Goal: Information Seeking & Learning: Learn about a topic

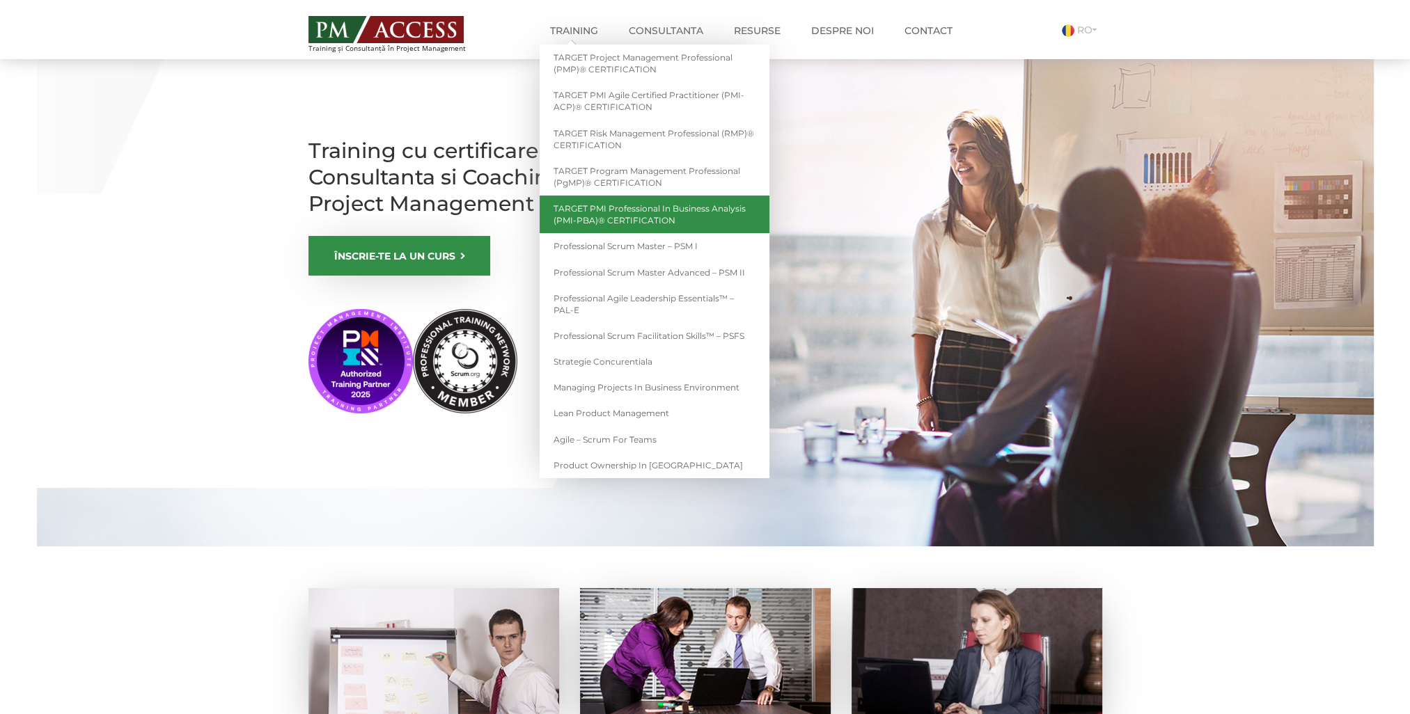
drag, startPoint x: 687, startPoint y: 176, endPoint x: 750, endPoint y: 214, distance: 73.1
click at [688, 176] on link "TARGET Program Management Professional (PgMP)® CERTIFICATION" at bounding box center [655, 177] width 230 height 38
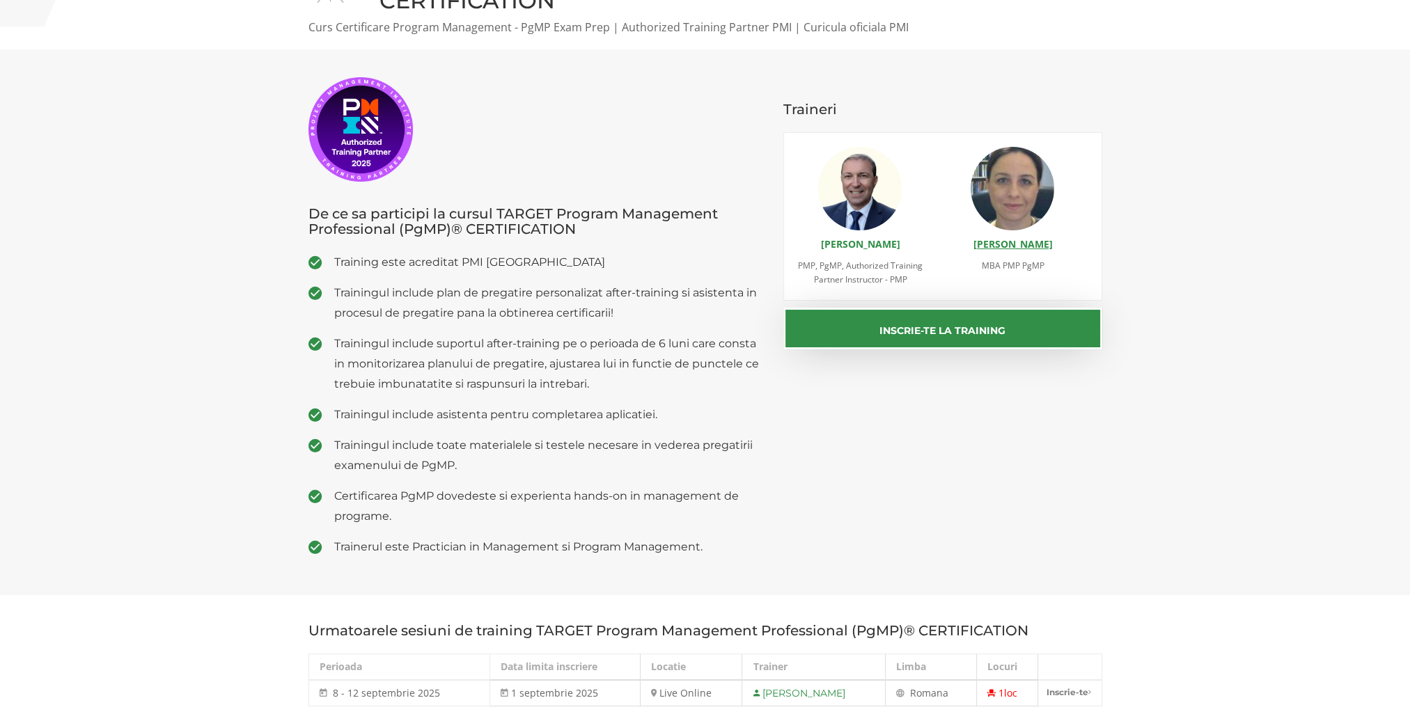
scroll to position [209, 0]
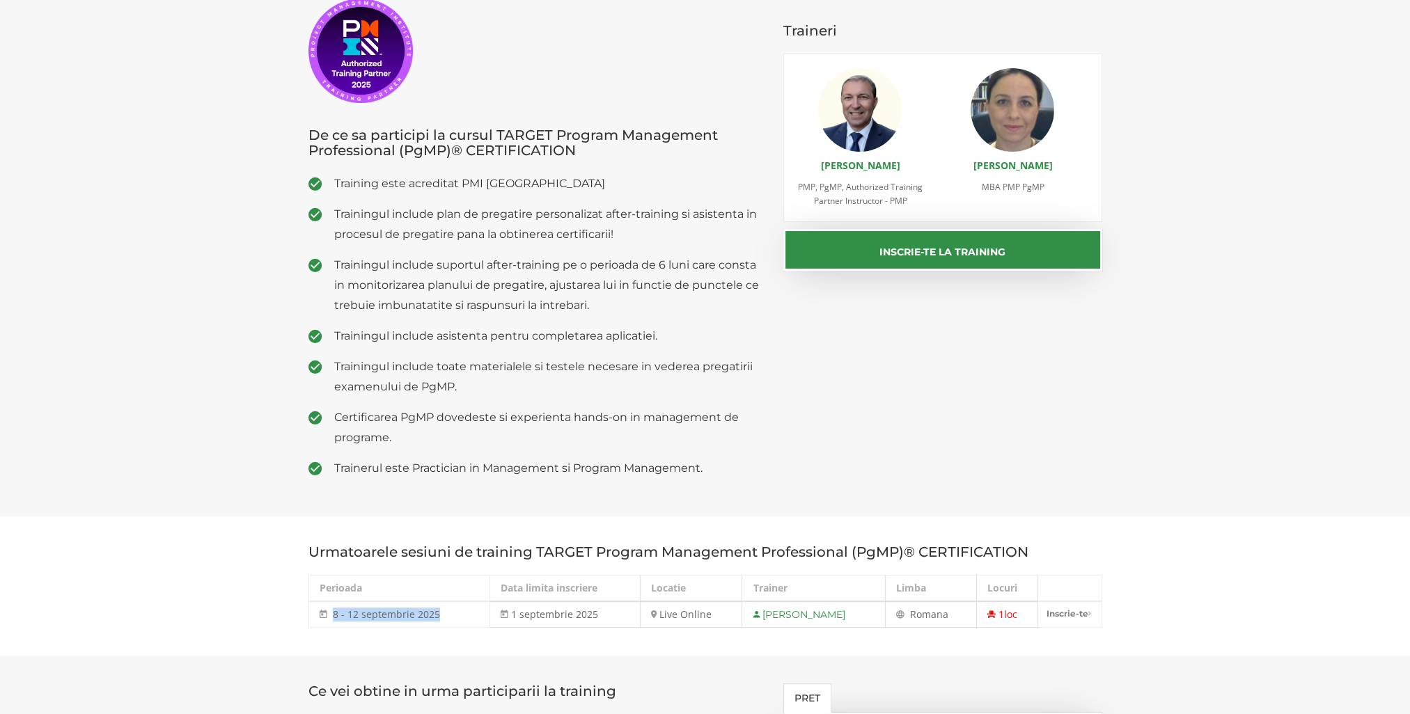
drag, startPoint x: 332, startPoint y: 614, endPoint x: 435, endPoint y: 615, distance: 103.0
click at [435, 615] on span "8 - 12 septembrie 2025" at bounding box center [386, 614] width 107 height 13
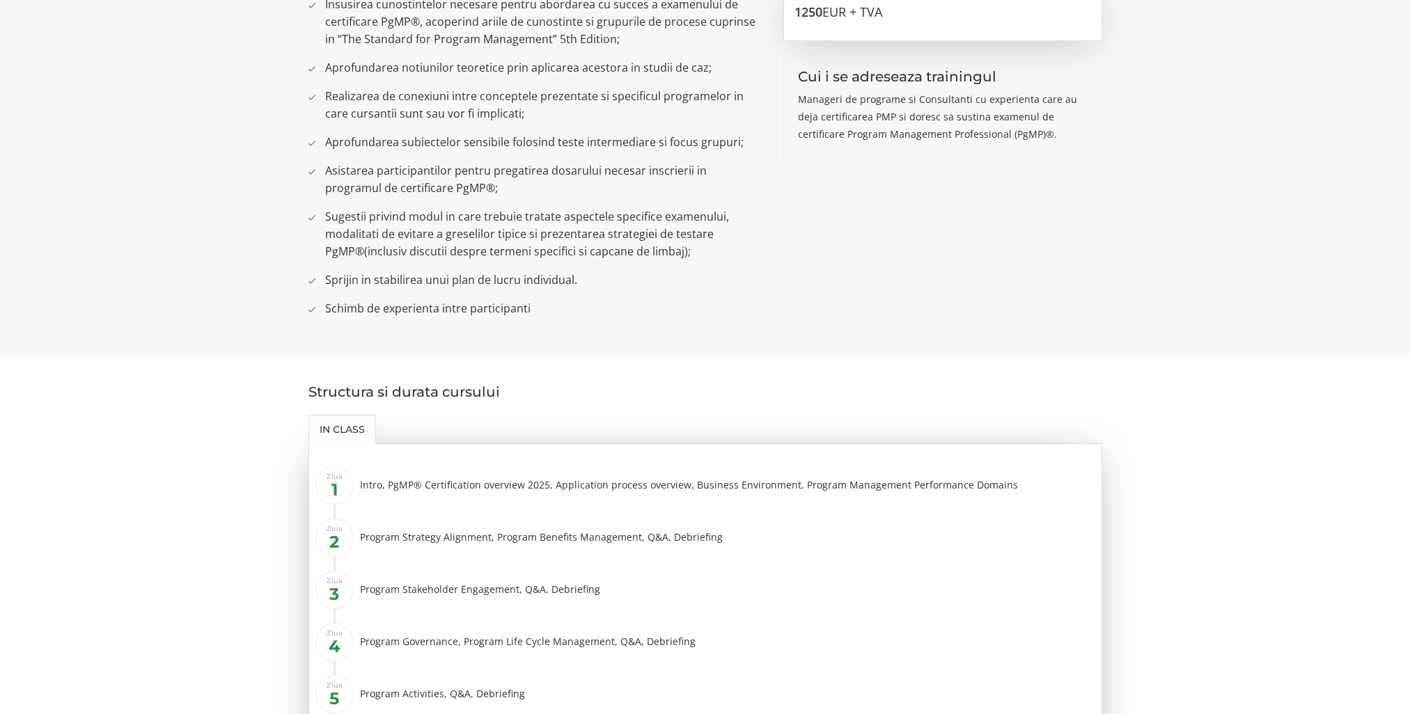
scroll to position [1114, 0]
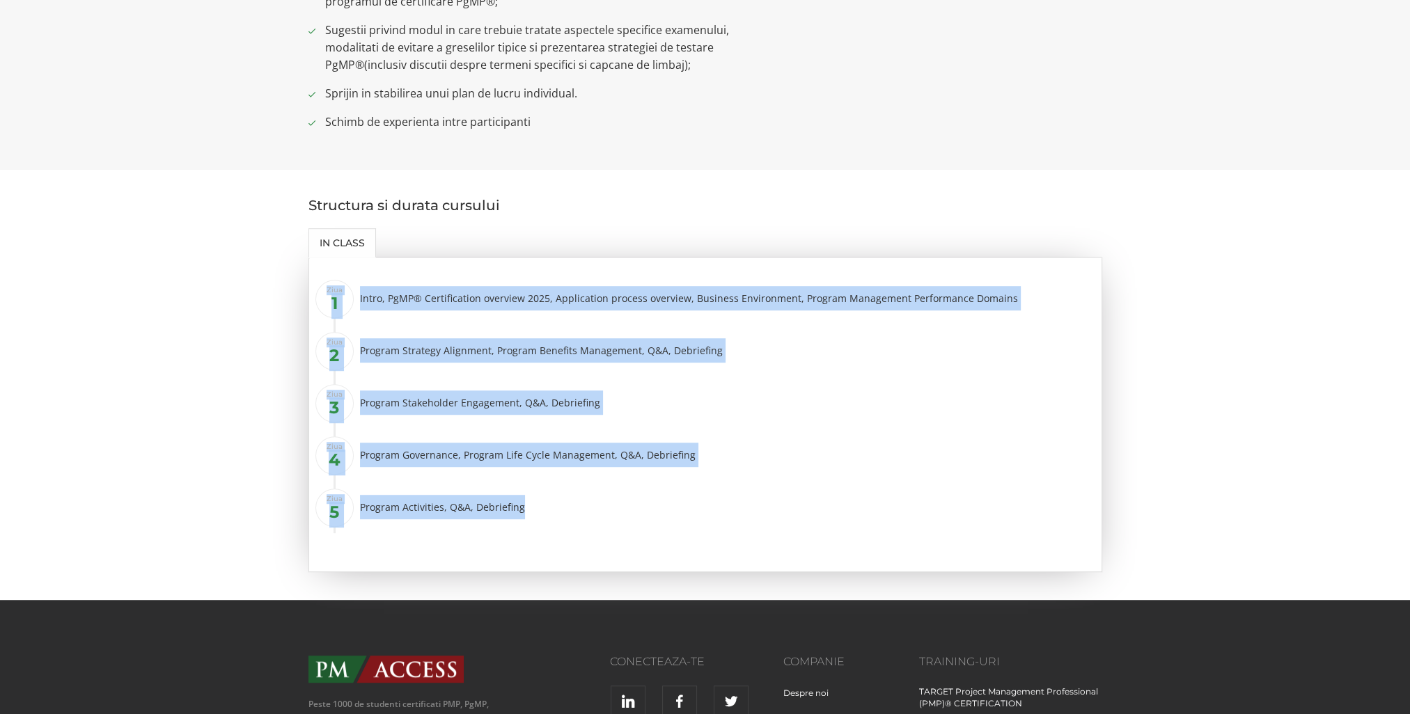
drag, startPoint x: 530, startPoint y: 511, endPoint x: 326, endPoint y: 292, distance: 300.0
click at [333, 292] on ul "Ziua 1 Intro, PgMP® Certification overview 2025, Application process overview, …" at bounding box center [711, 408] width 757 height 251
click at [902, 376] on li "Ziua 2 Program Strategy Alignment, Program Benefits Management, Q&A, Debriefing" at bounding box center [713, 356] width 755 height 42
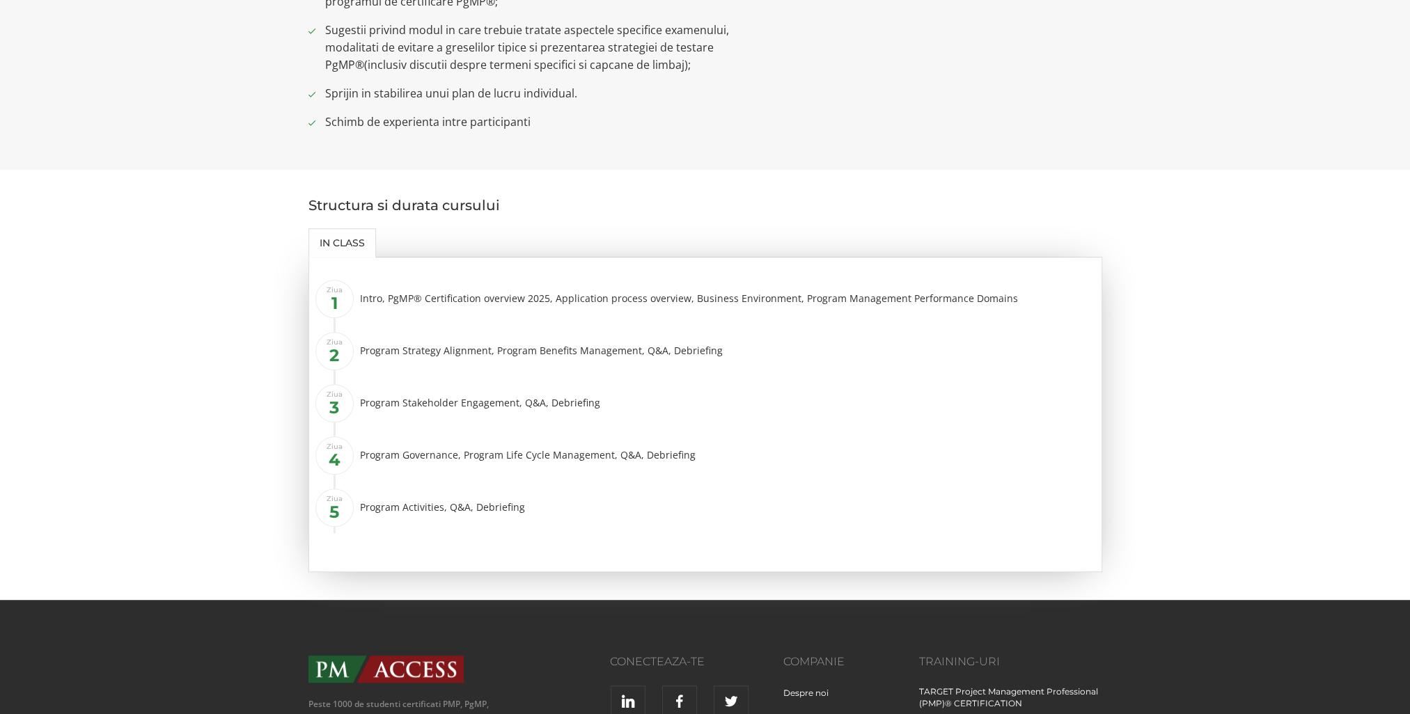
click at [821, 178] on section "Structura si durata cursului In class Ziua 1 Intro, PgMP® Certification overvie…" at bounding box center [705, 385] width 1410 height 430
